Goal: Transaction & Acquisition: Book appointment/travel/reservation

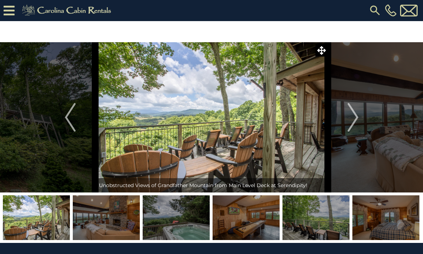
click at [14, 13] on icon at bounding box center [9, 10] width 11 height 13
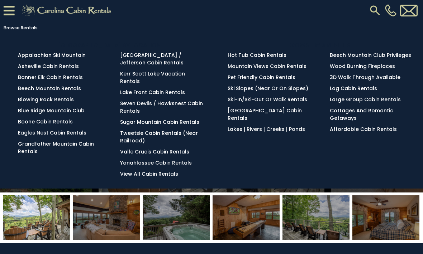
click at [61, 103] on link "Blowing Rock Rentals" at bounding box center [46, 99] width 56 height 7
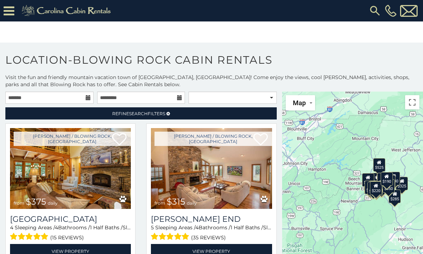
click at [172, 118] on link "Refine Search Filters" at bounding box center [140, 114] width 271 height 12
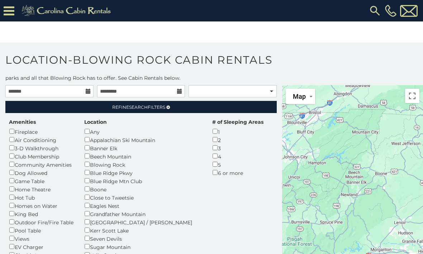
scroll to position [6, 0]
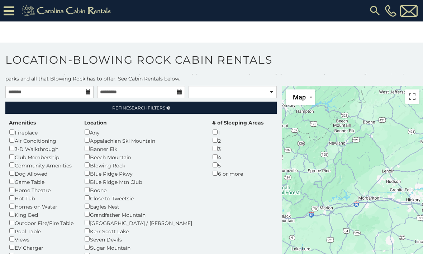
click at [416, 98] on button "Toggle fullscreen view" at bounding box center [412, 97] width 14 height 14
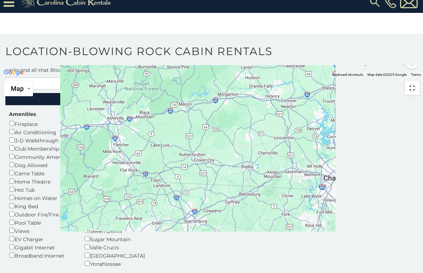
scroll to position [0, 0]
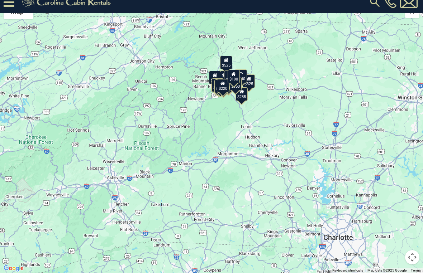
click at [415, 254] on button "Map camera controls" at bounding box center [412, 257] width 14 height 14
click at [392, 224] on button "Zoom in" at bounding box center [394, 222] width 14 height 14
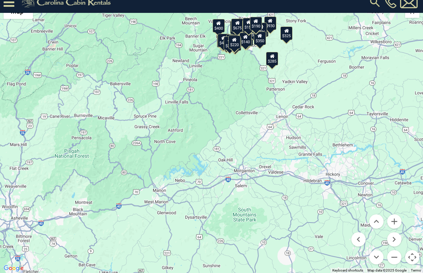
click at [397, 221] on button "Zoom in" at bounding box center [394, 222] width 14 height 14
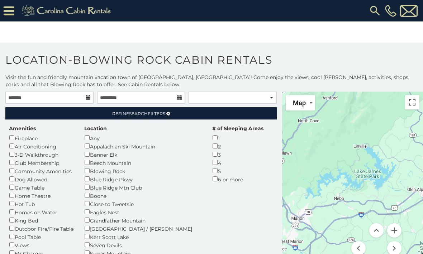
click at [414, 103] on button "Toggle fullscreen view" at bounding box center [412, 102] width 14 height 14
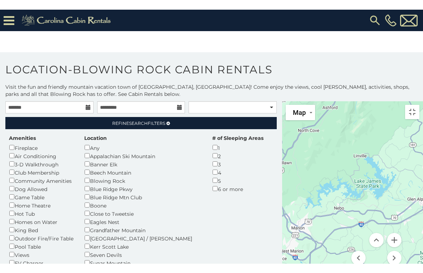
scroll to position [9, 0]
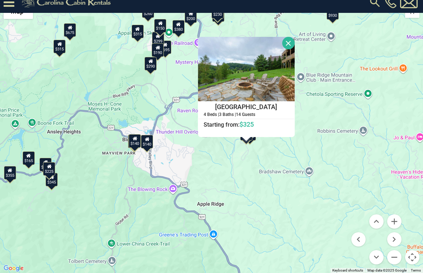
click at [295, 42] on button "Close" at bounding box center [288, 43] width 13 height 13
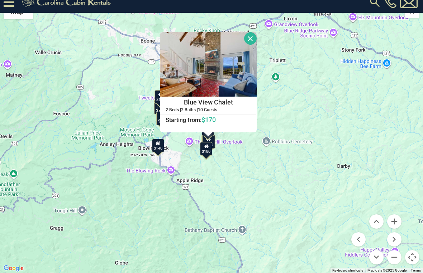
click at [257, 38] on button "Close" at bounding box center [250, 38] width 13 height 13
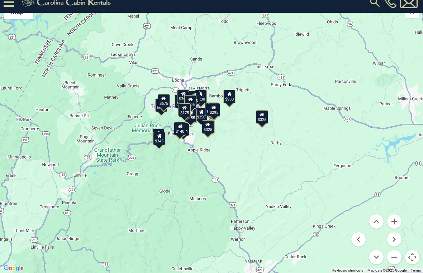
click at [399, 220] on button "Zoom in" at bounding box center [394, 222] width 14 height 14
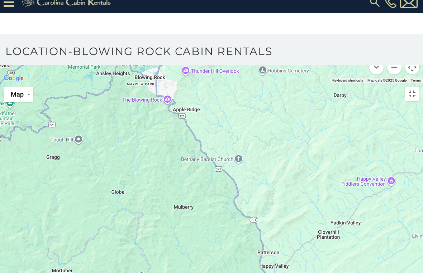
click at [396, 39] on button "Zoom in" at bounding box center [394, 31] width 14 height 14
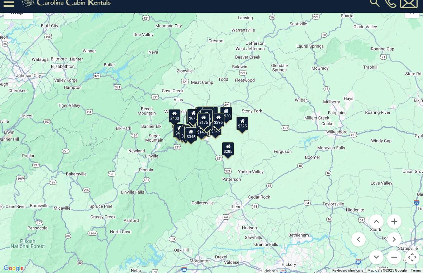
click at [396, 220] on button "Zoom in" at bounding box center [394, 222] width 14 height 14
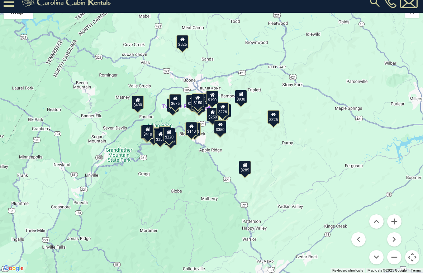
click at [394, 222] on button "Zoom in" at bounding box center [394, 222] width 14 height 14
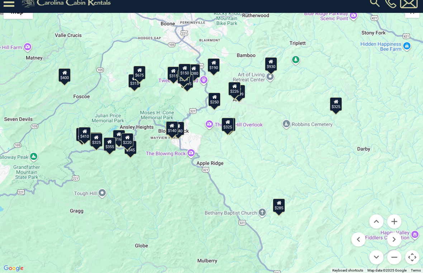
click at [395, 222] on button "Zoom in" at bounding box center [394, 222] width 14 height 14
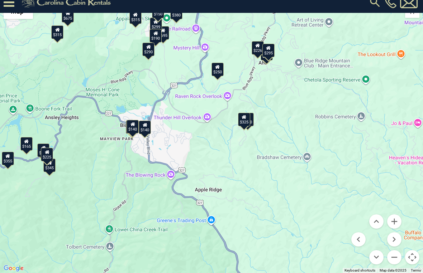
click at [397, 221] on button "Zoom in" at bounding box center [394, 222] width 14 height 14
